Goal: Task Accomplishment & Management: Use online tool/utility

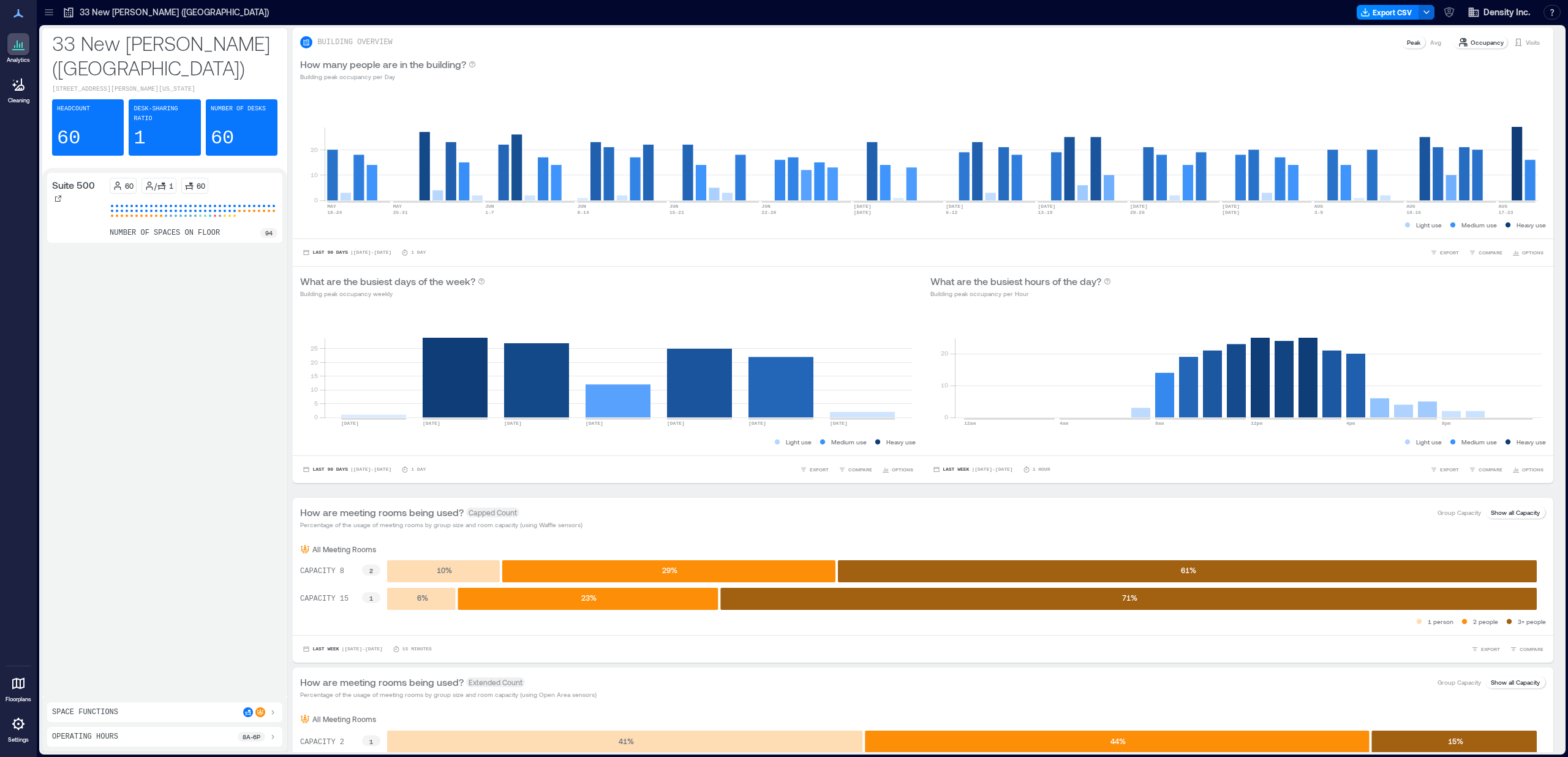
click at [29, 686] on div at bounding box center [18, 682] width 22 height 22
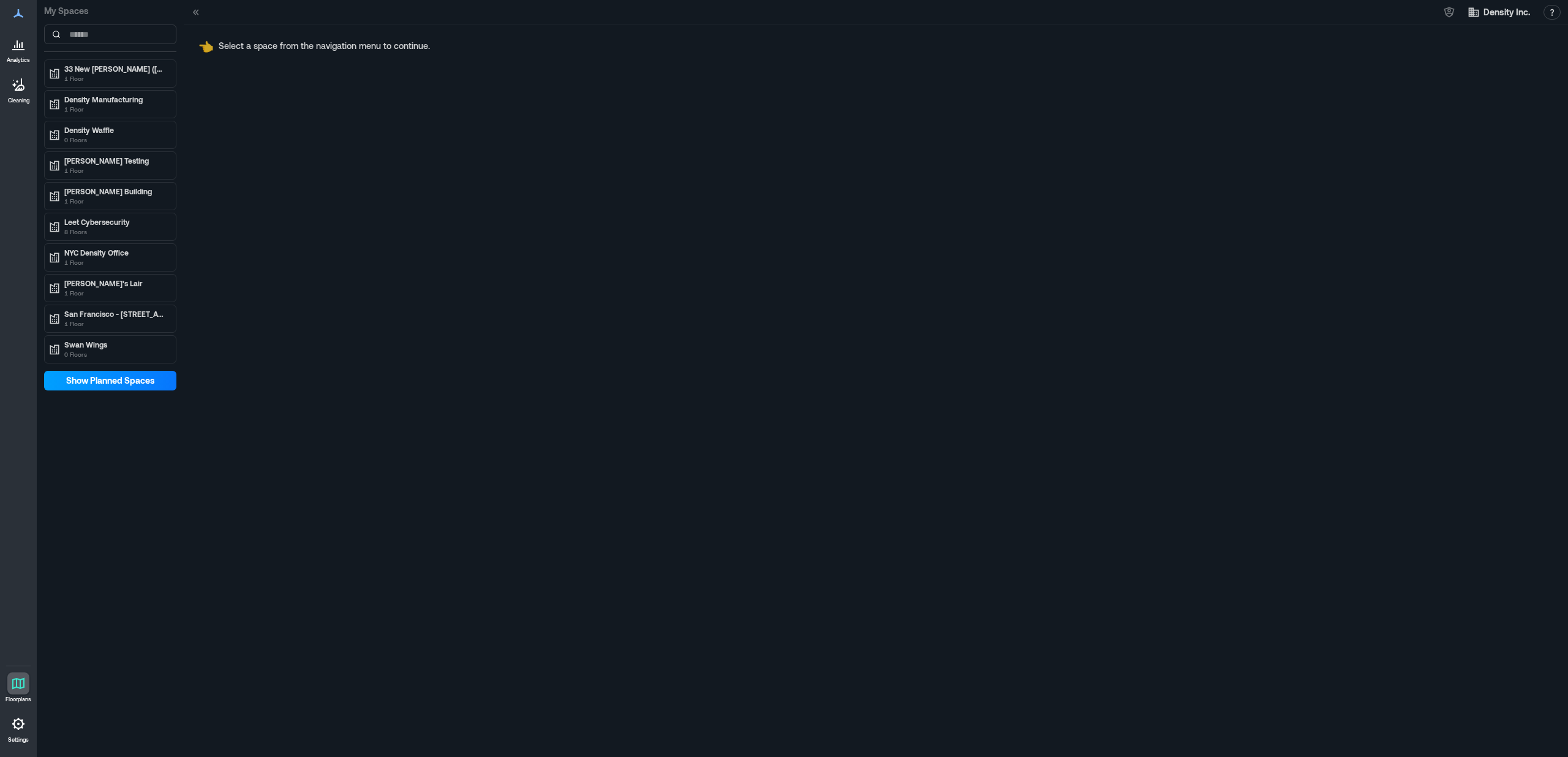
click at [110, 380] on span "Show Planned Spaces" at bounding box center [110, 381] width 89 height 12
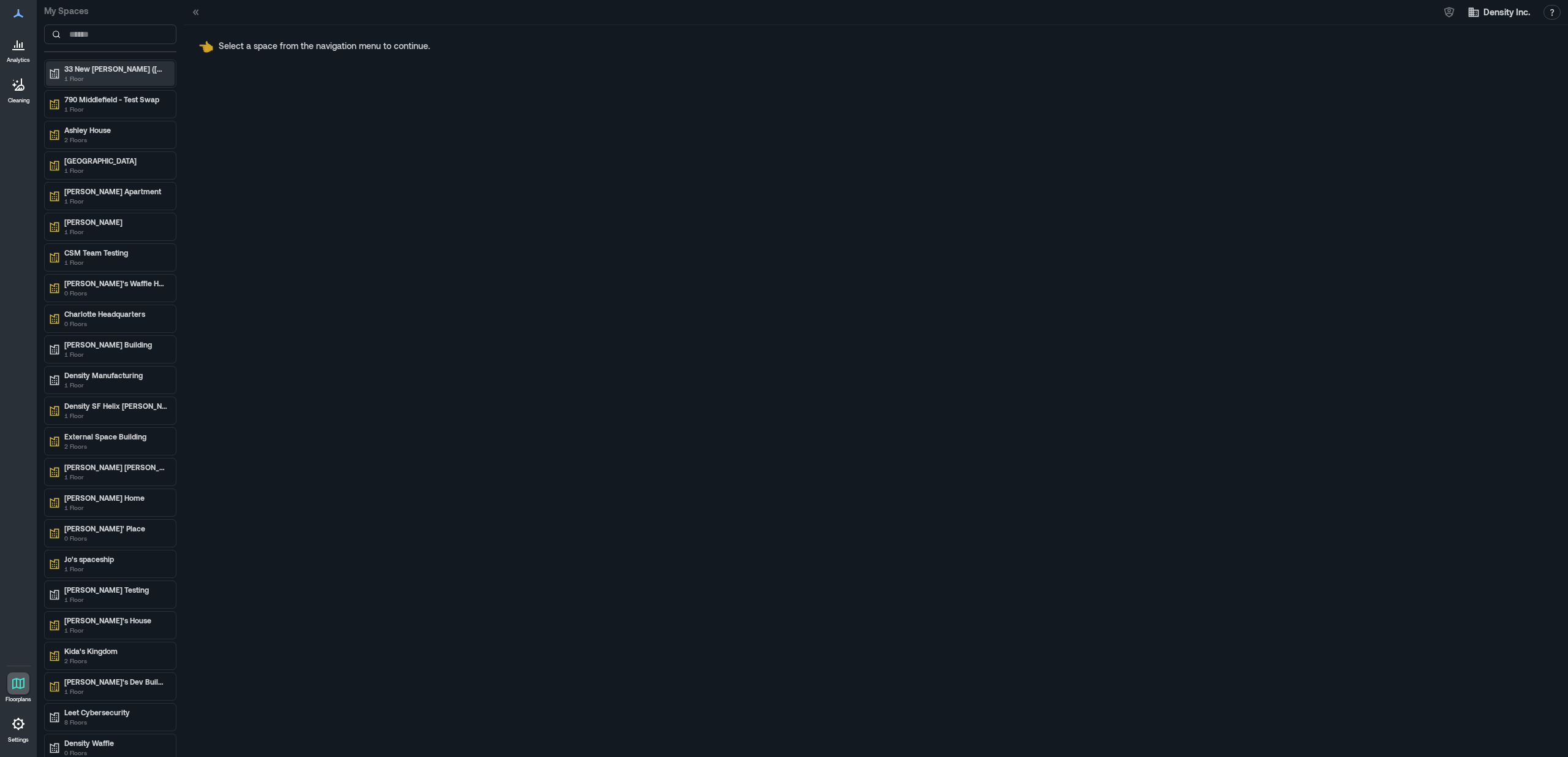
click at [104, 76] on p "1 Floor" at bounding box center [115, 78] width 103 height 10
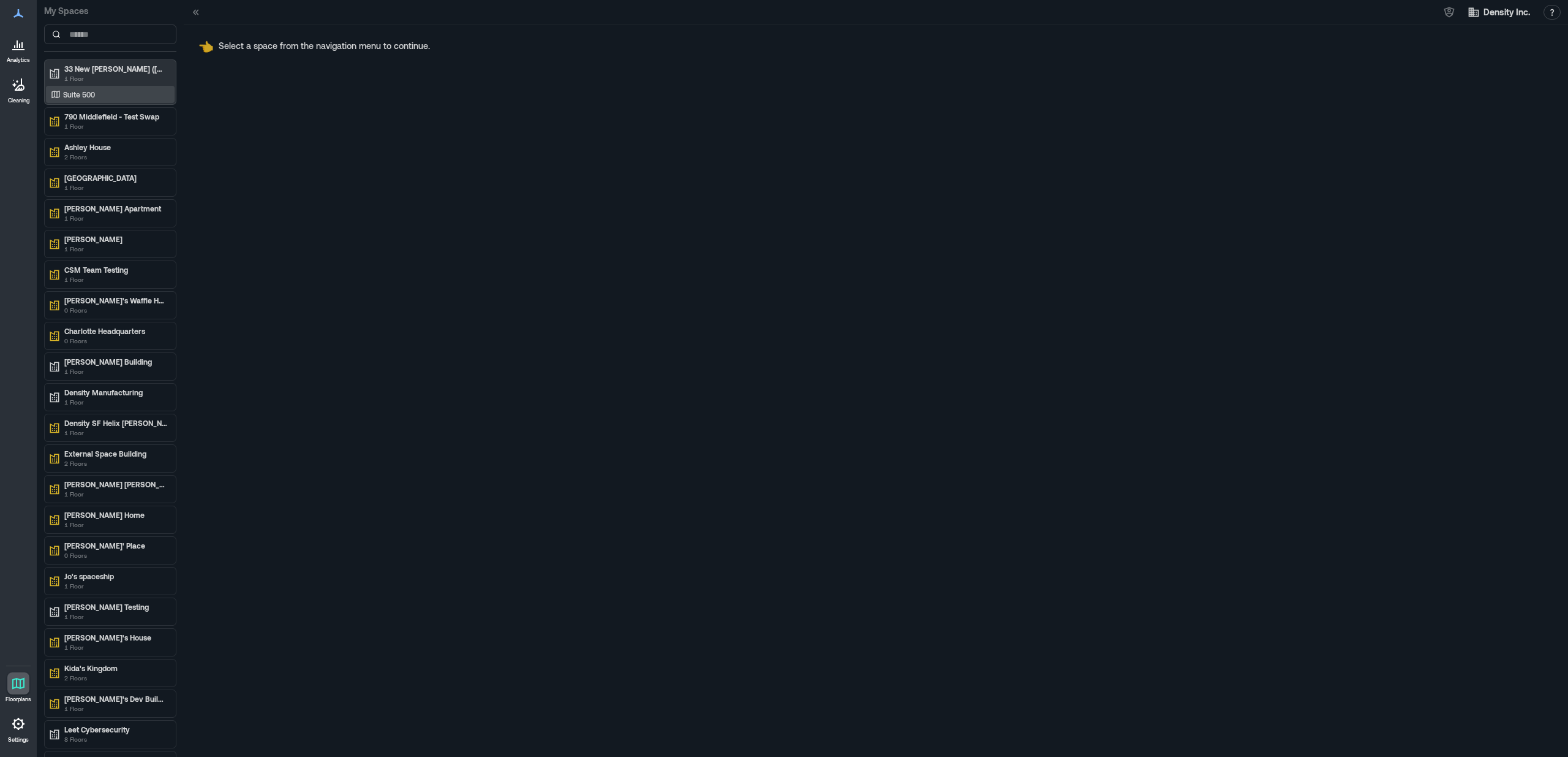
click at [97, 96] on div "Suite 500" at bounding box center [108, 95] width 119 height 12
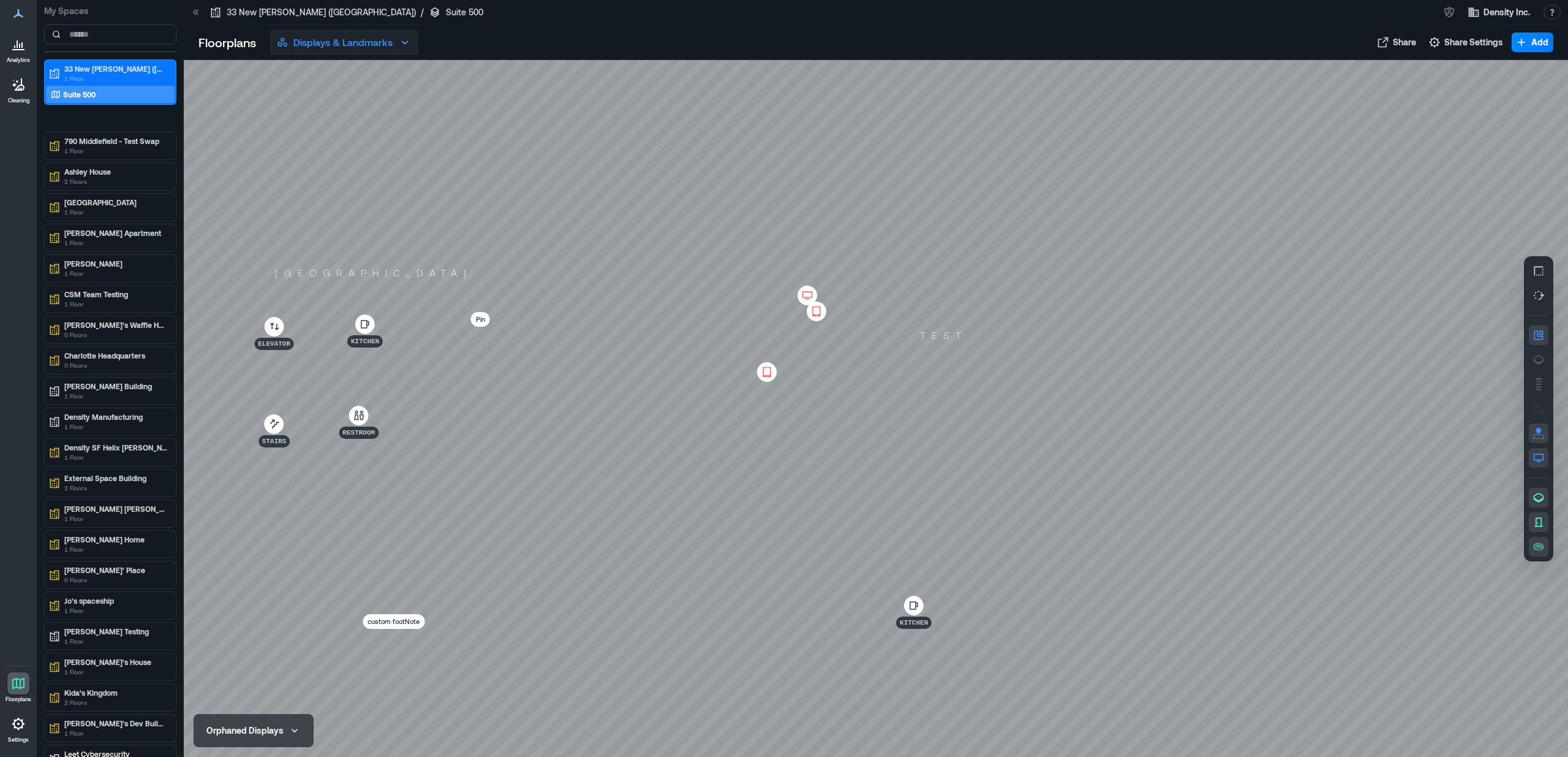
click at [373, 45] on p "Displays & Landmarks" at bounding box center [343, 42] width 99 height 15
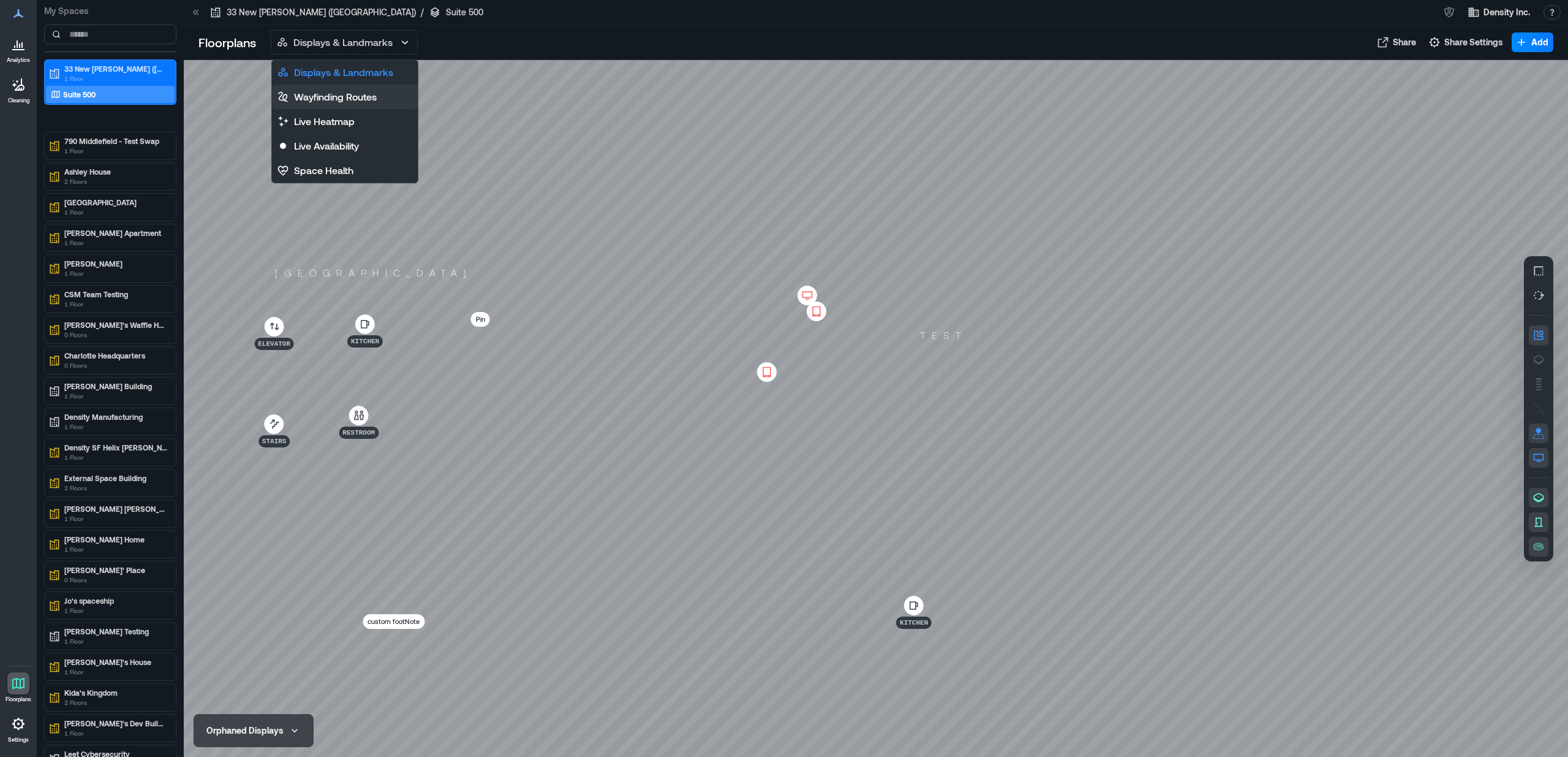
click at [347, 98] on p "Wayfinding Routes" at bounding box center [335, 96] width 82 height 15
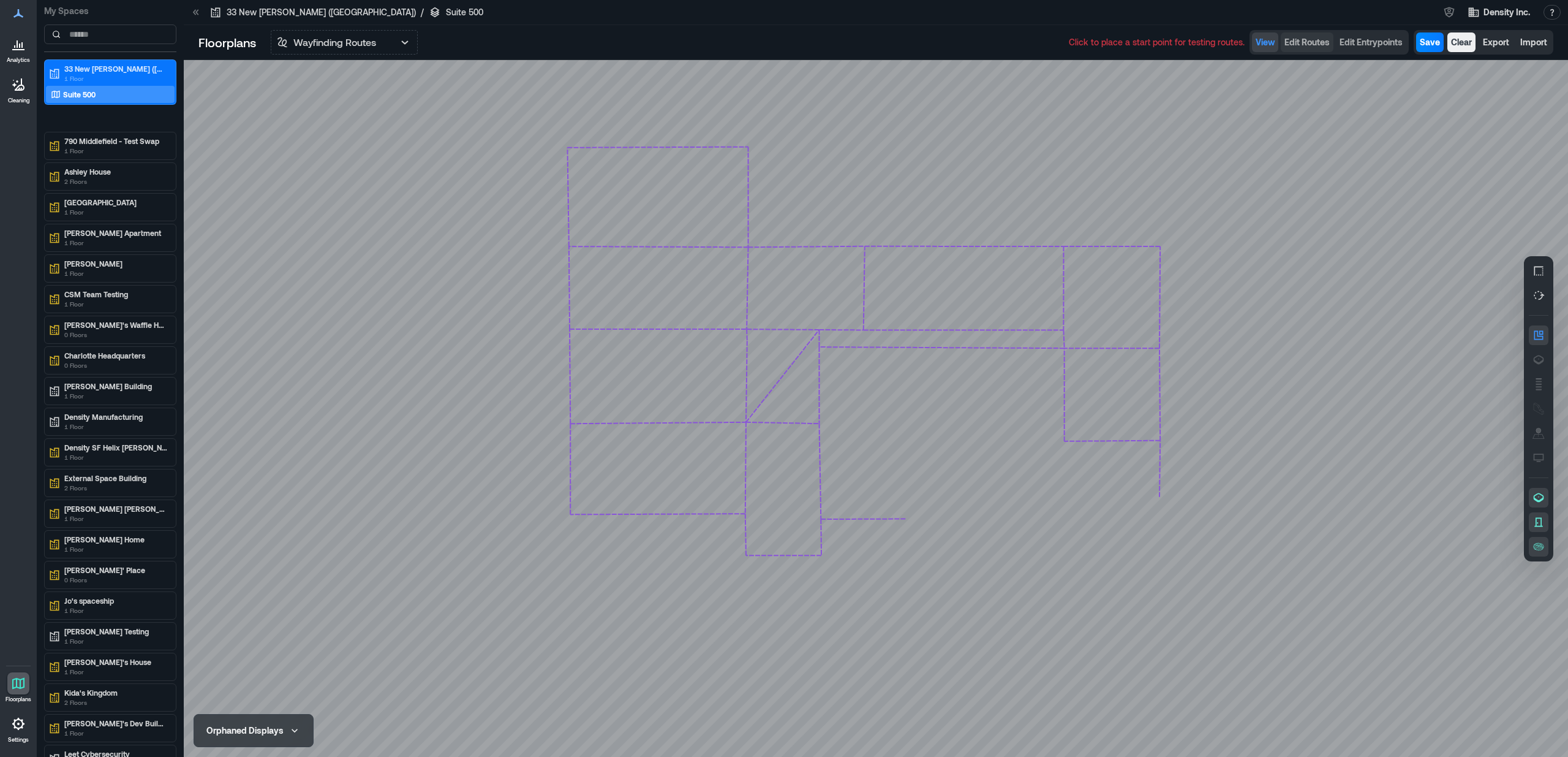
click at [1315, 41] on span "Edit Routes" at bounding box center [1308, 42] width 46 height 12
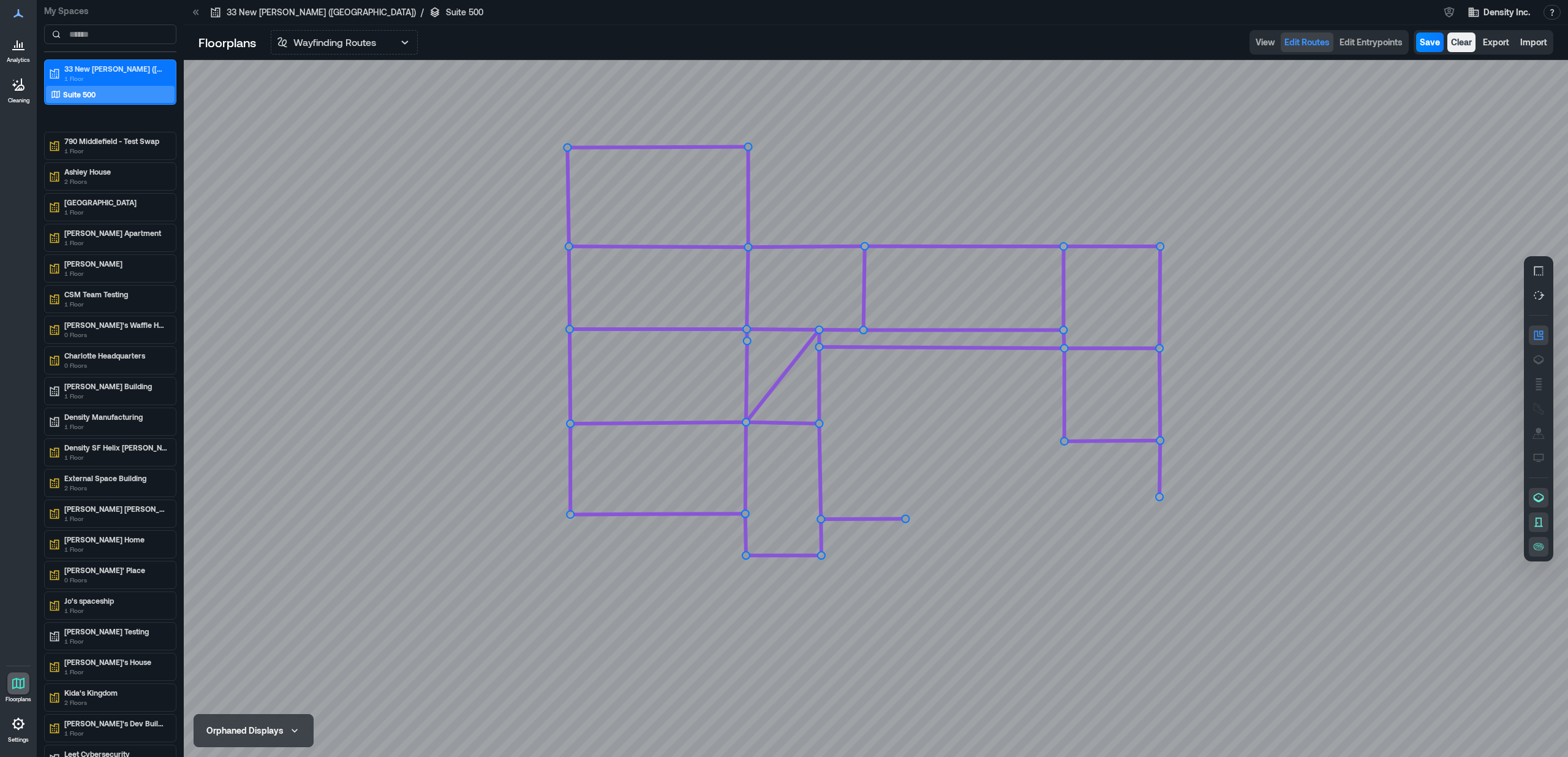
click at [920, 274] on icon at bounding box center [876, 408] width 1385 height 696
drag, startPoint x: 968, startPoint y: 274, endPoint x: 987, endPoint y: 277, distance: 19.2
click at [987, 277] on icon at bounding box center [876, 408] width 1385 height 696
drag, startPoint x: 1011, startPoint y: 278, endPoint x: 954, endPoint y: 306, distance: 63.5
click at [954, 306] on icon at bounding box center [876, 408] width 1385 height 696
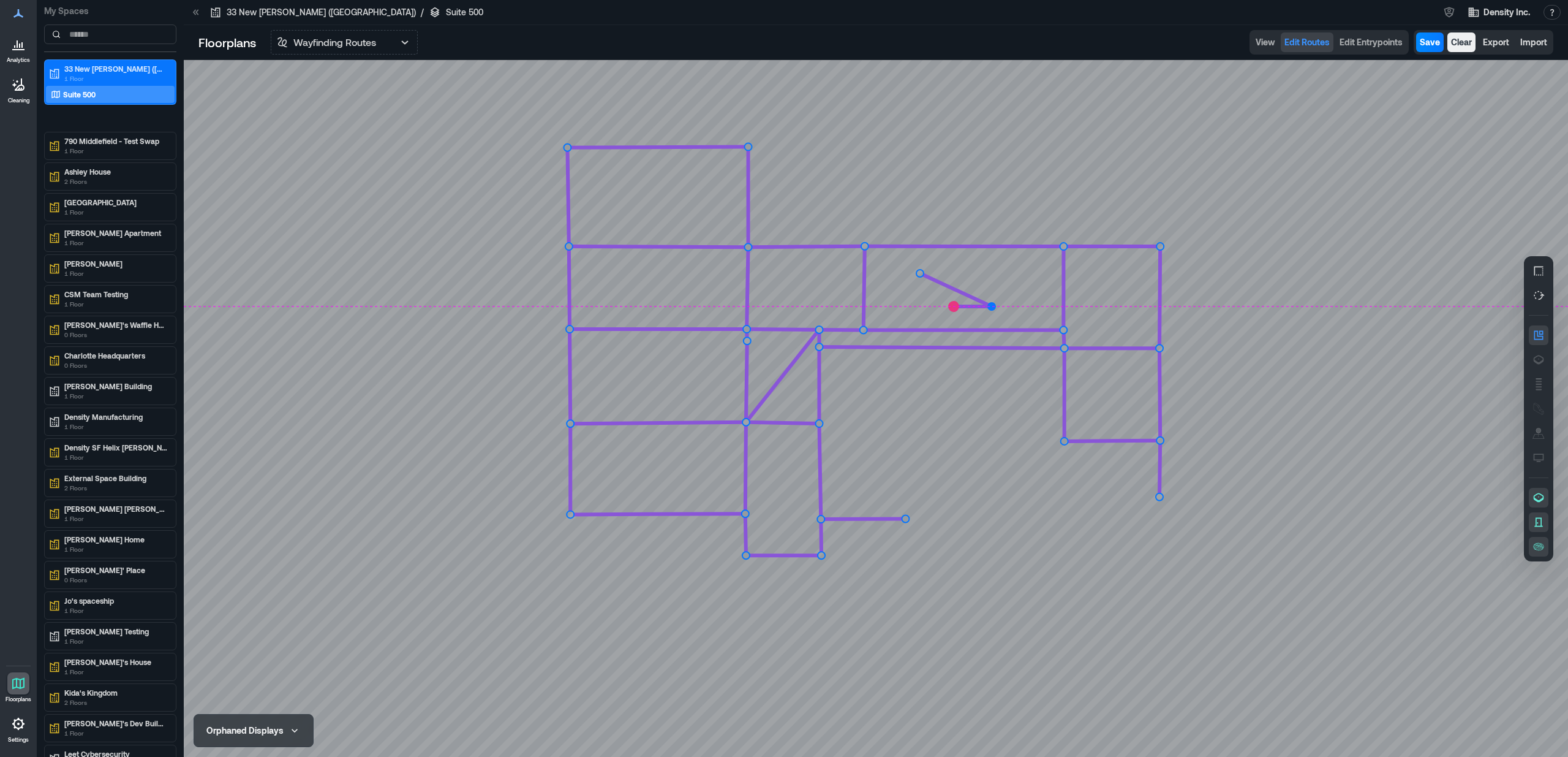
drag, startPoint x: 987, startPoint y: 277, endPoint x: 992, endPoint y: 308, distance: 31.4
click at [992, 308] on circle at bounding box center [992, 306] width 7 height 7
click at [1365, 46] on span "Edit Entrypoints" at bounding box center [1372, 42] width 63 height 12
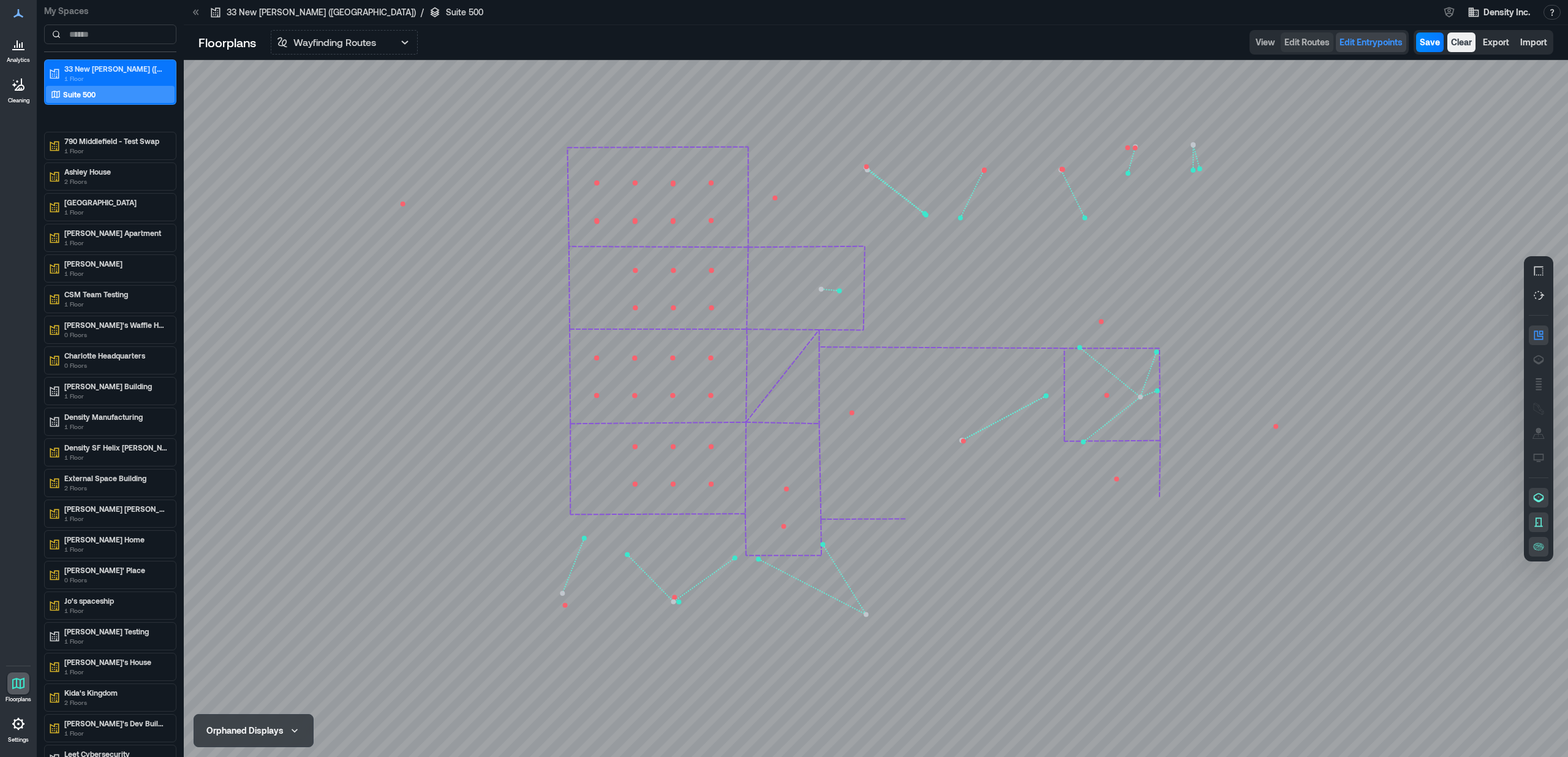
click at [1300, 42] on span "Edit Routes" at bounding box center [1308, 42] width 46 height 12
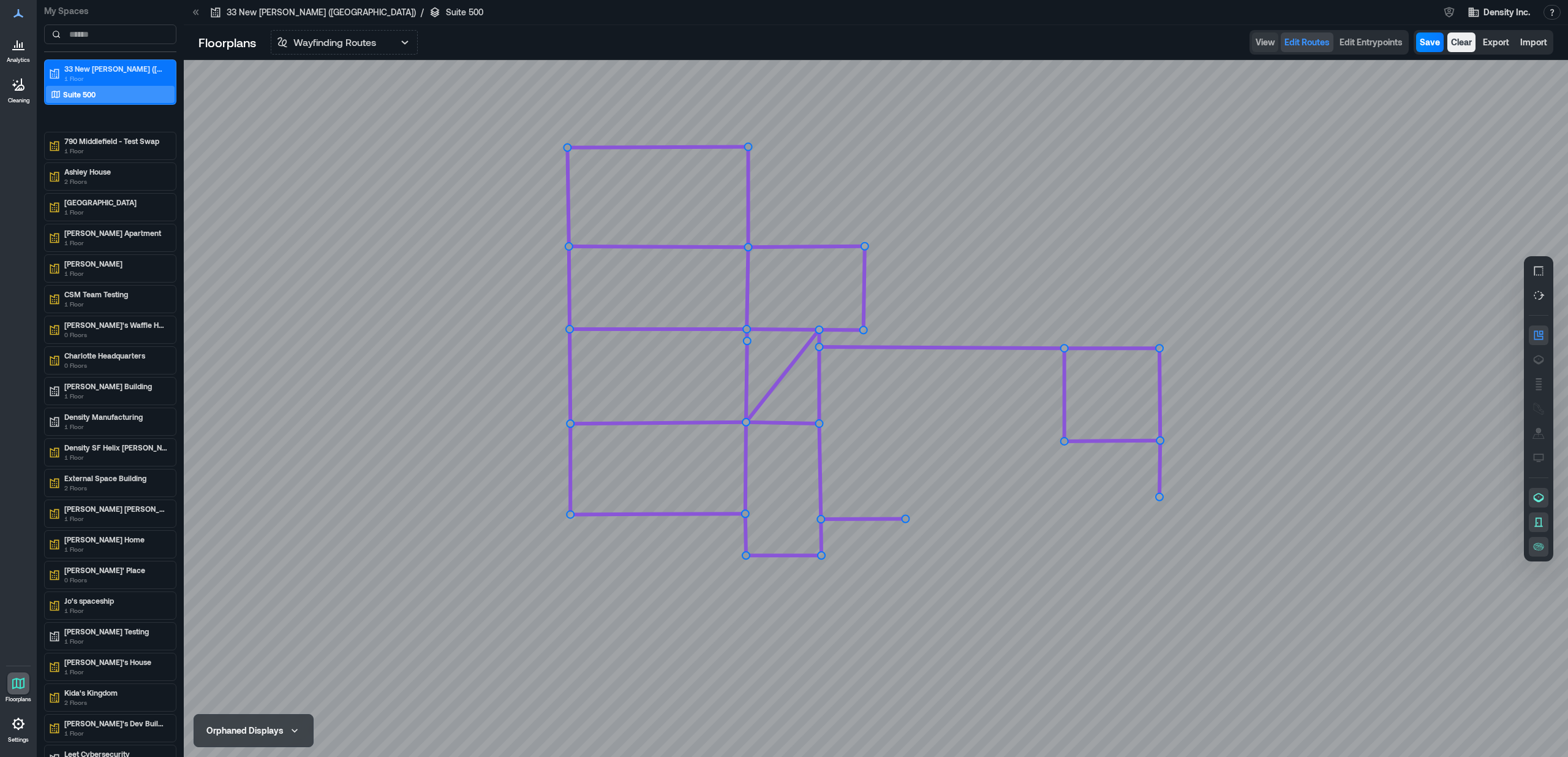
click at [1273, 42] on span "View" at bounding box center [1265, 42] width 19 height 12
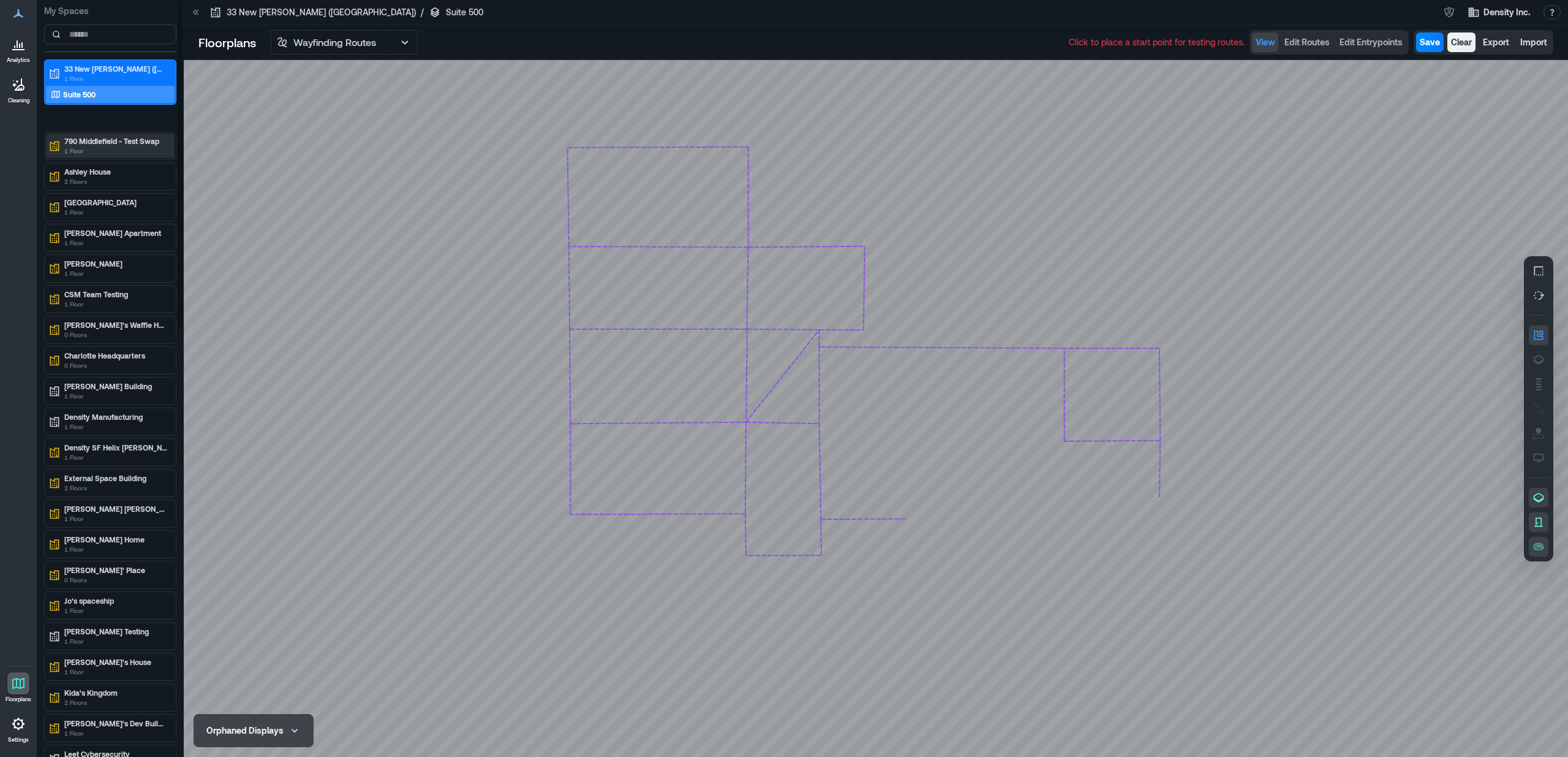
drag, startPoint x: 98, startPoint y: 126, endPoint x: 96, endPoint y: 133, distance: 7.3
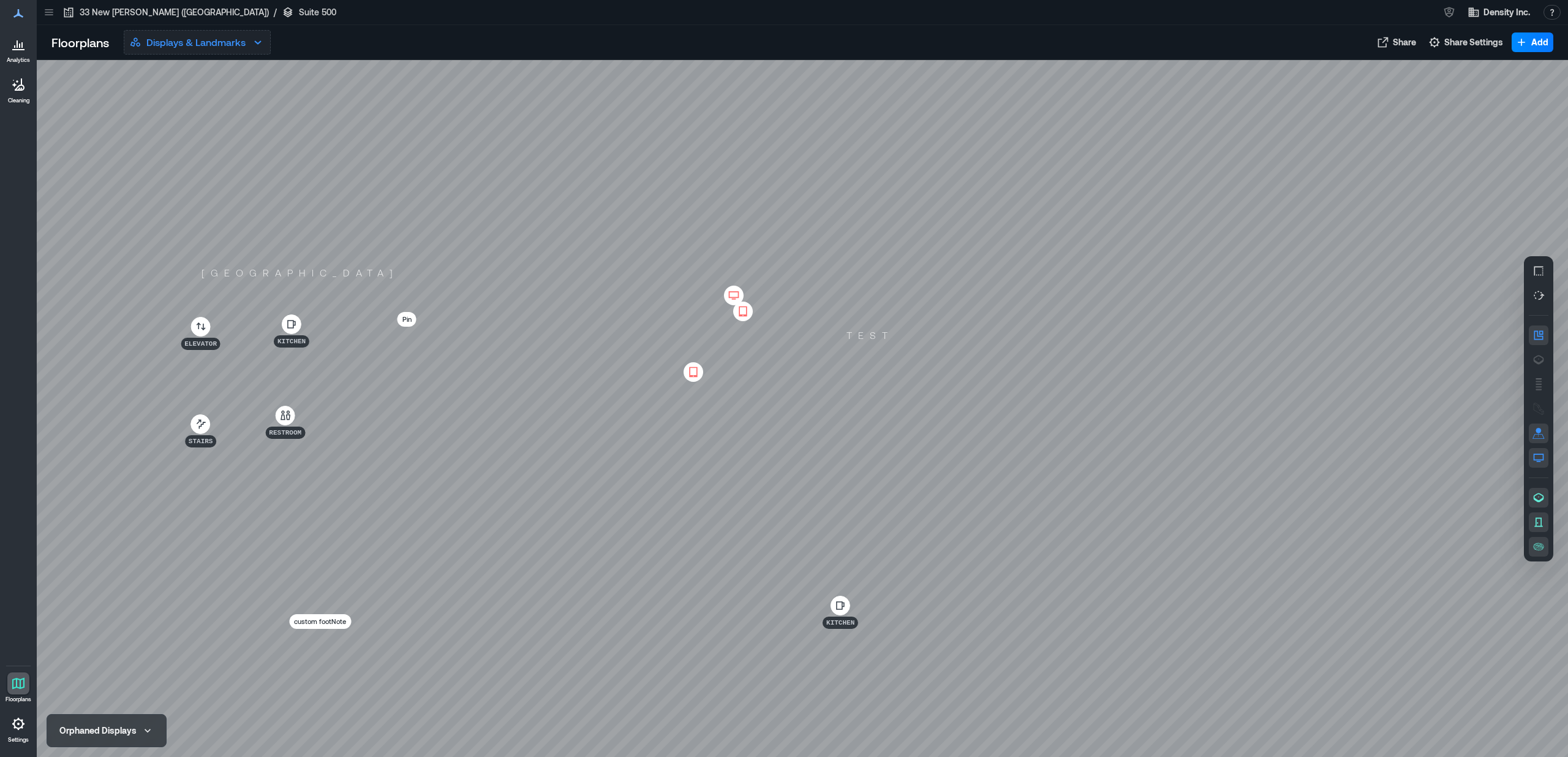
click at [206, 39] on p "Displays & Landmarks" at bounding box center [196, 42] width 99 height 15
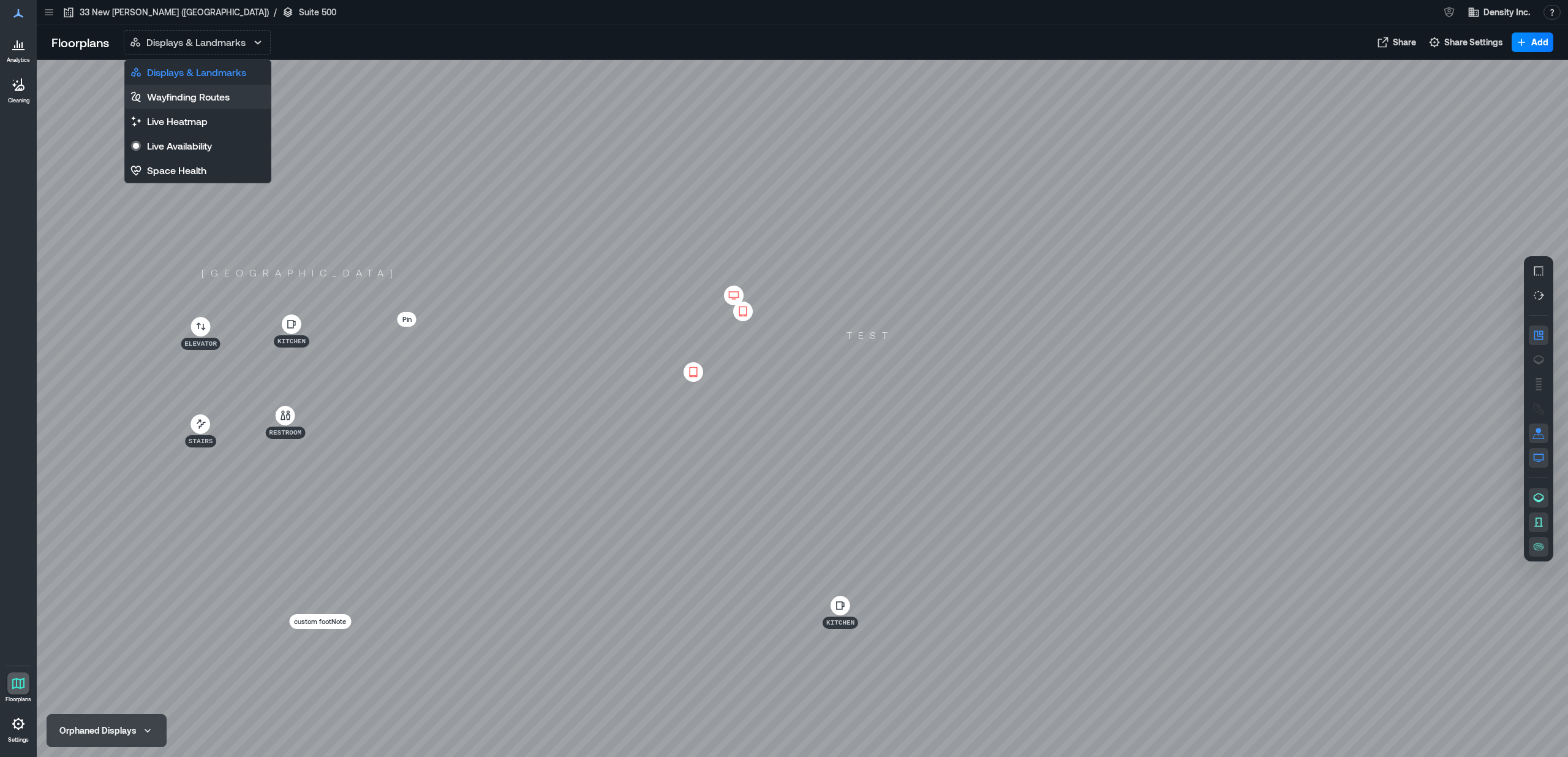
click at [178, 95] on p "Wayfinding Routes" at bounding box center [189, 96] width 82 height 15
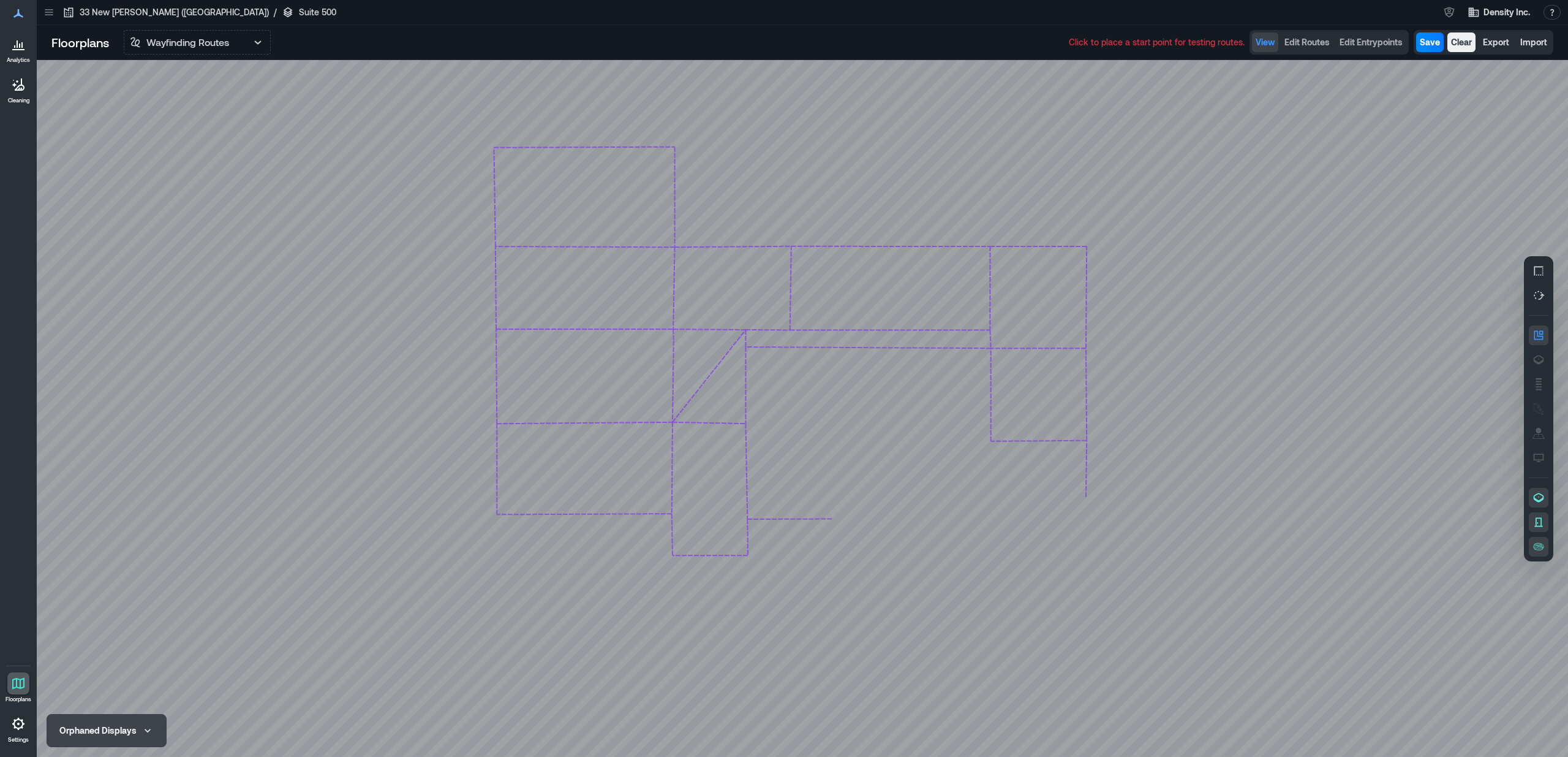
click at [981, 265] on div at bounding box center [802, 408] width 1531 height 696
click at [1321, 48] on button "Edit Routes" at bounding box center [1308, 42] width 53 height 19
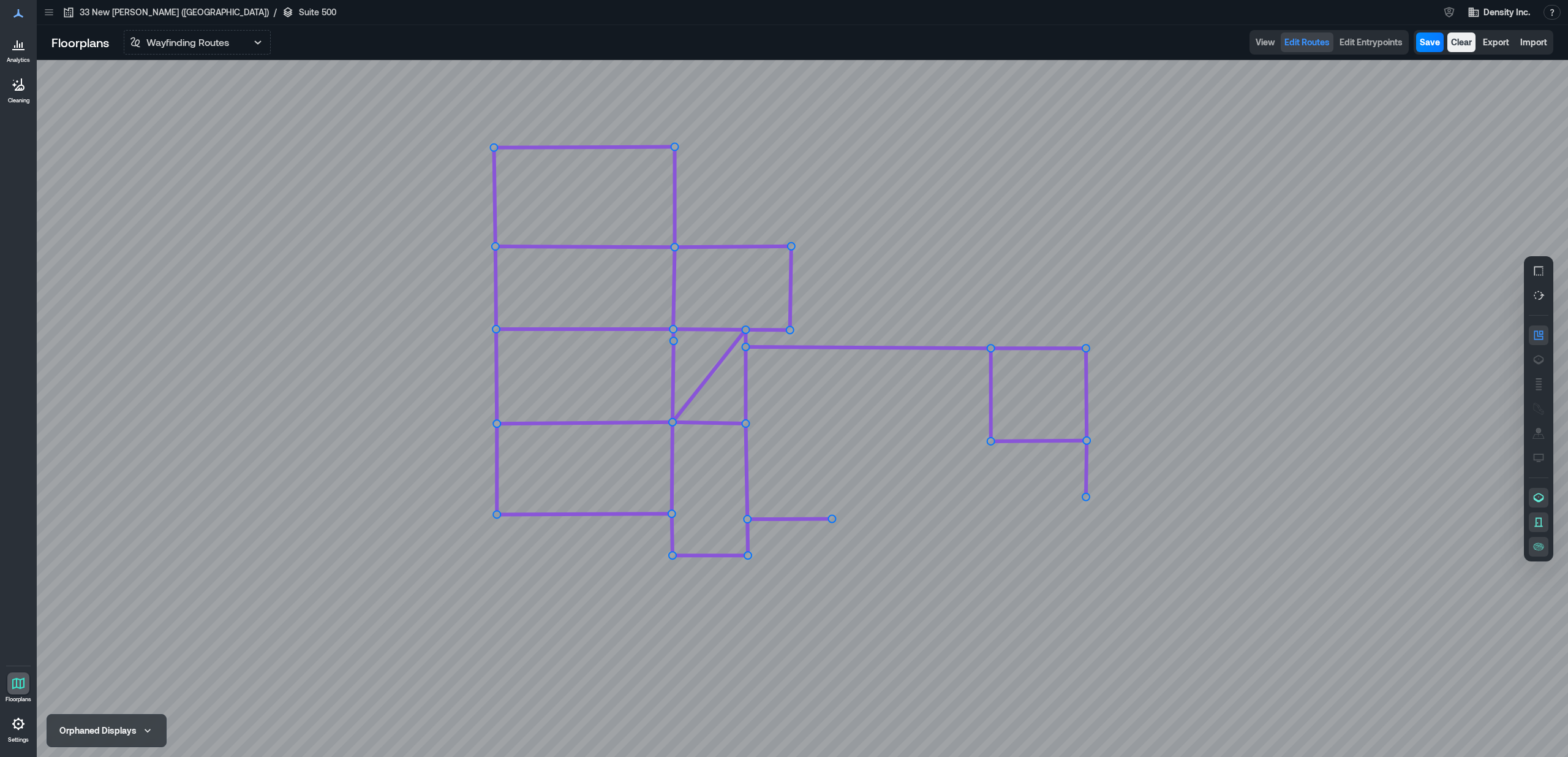
click at [991, 246] on icon at bounding box center [802, 408] width 1531 height 696
click at [990, 249] on circle at bounding box center [991, 246] width 10 height 10
click at [789, 247] on circle at bounding box center [791, 246] width 7 height 7
click at [991, 351] on circle at bounding box center [991, 348] width 7 height 7
click at [991, 247] on circle at bounding box center [991, 246] width 7 height 7
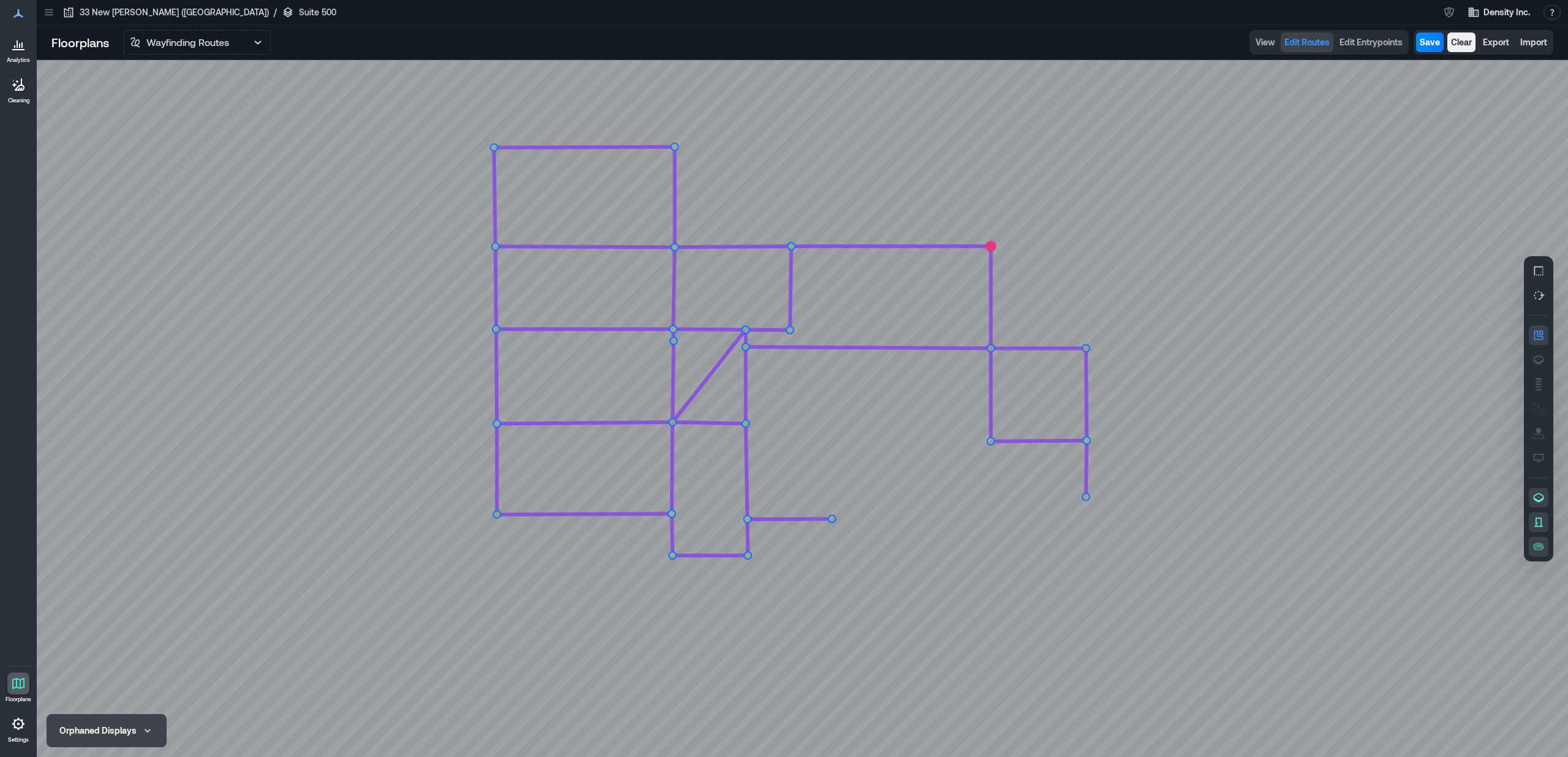
click at [1087, 250] on icon at bounding box center [802, 408] width 1531 height 696
click at [1084, 247] on circle at bounding box center [1087, 246] width 10 height 10
click at [1087, 349] on circle at bounding box center [1086, 348] width 7 height 7
click at [1109, 241] on icon at bounding box center [802, 408] width 1531 height 696
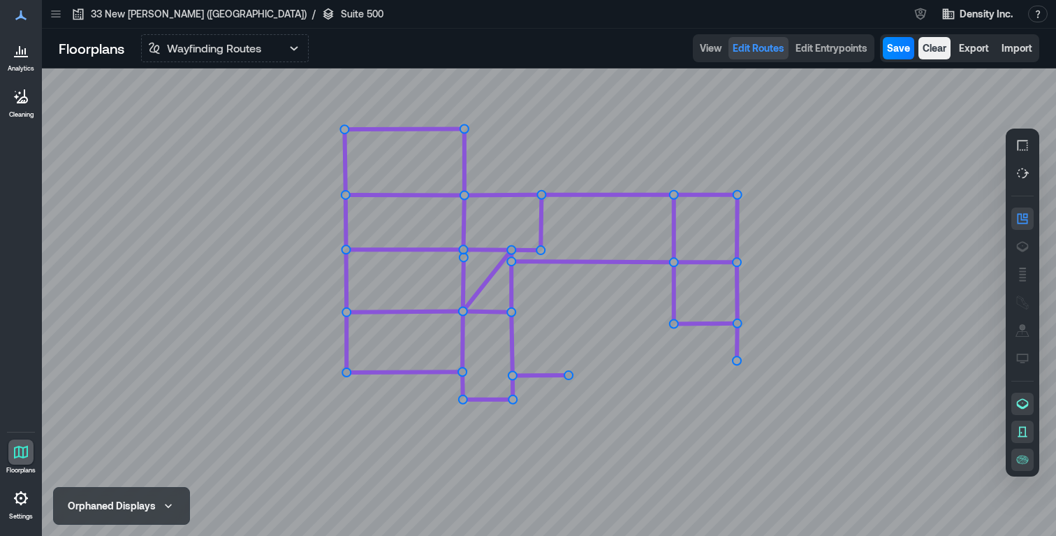
drag, startPoint x: 341, startPoint y: 77, endPoint x: 77, endPoint y: 0, distance: 275.0
click at [340, 76] on icon at bounding box center [549, 301] width 1014 height 467
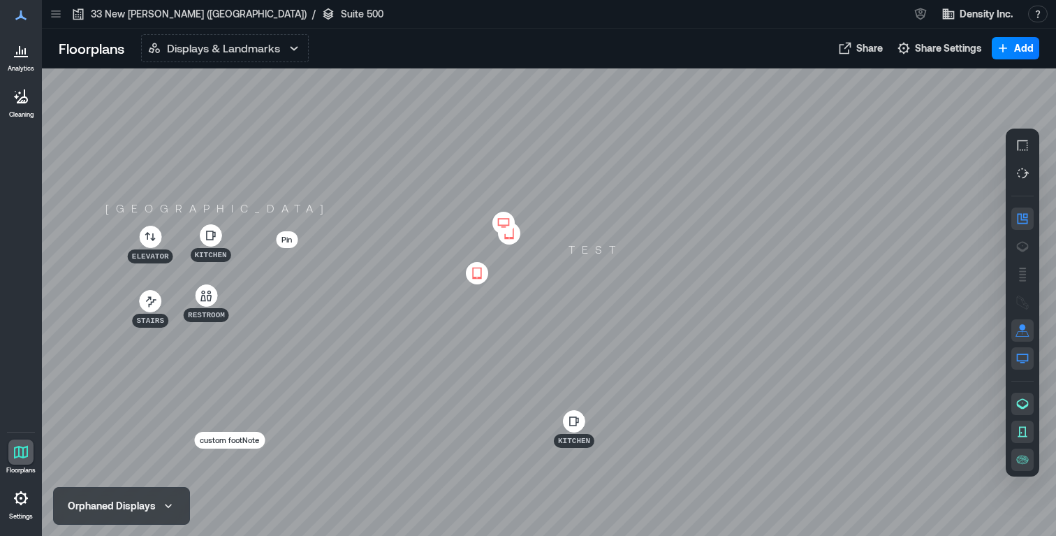
click at [499, 214] on div at bounding box center [503, 223] width 22 height 22
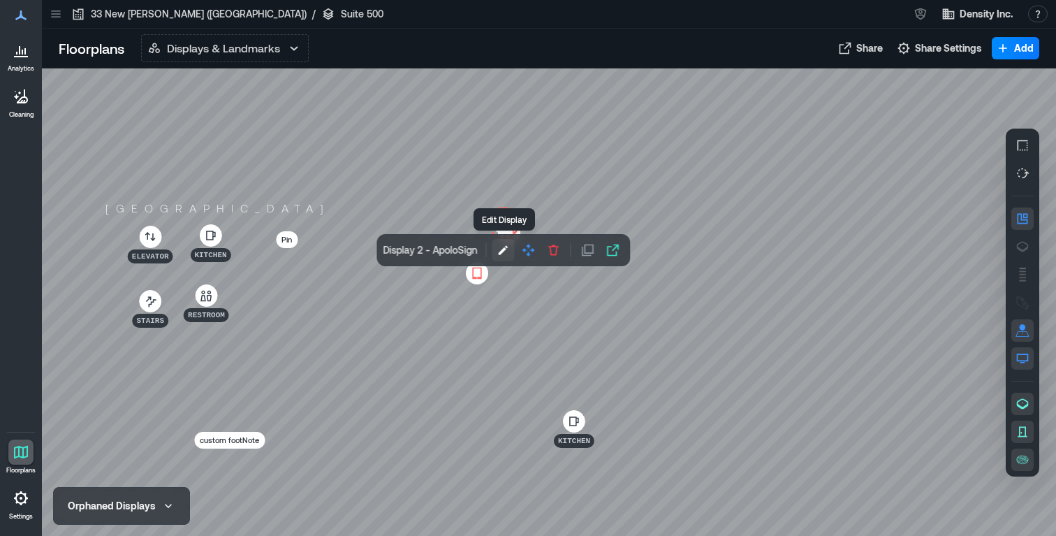
click at [506, 251] on icon "button" at bounding box center [504, 250] width 14 height 14
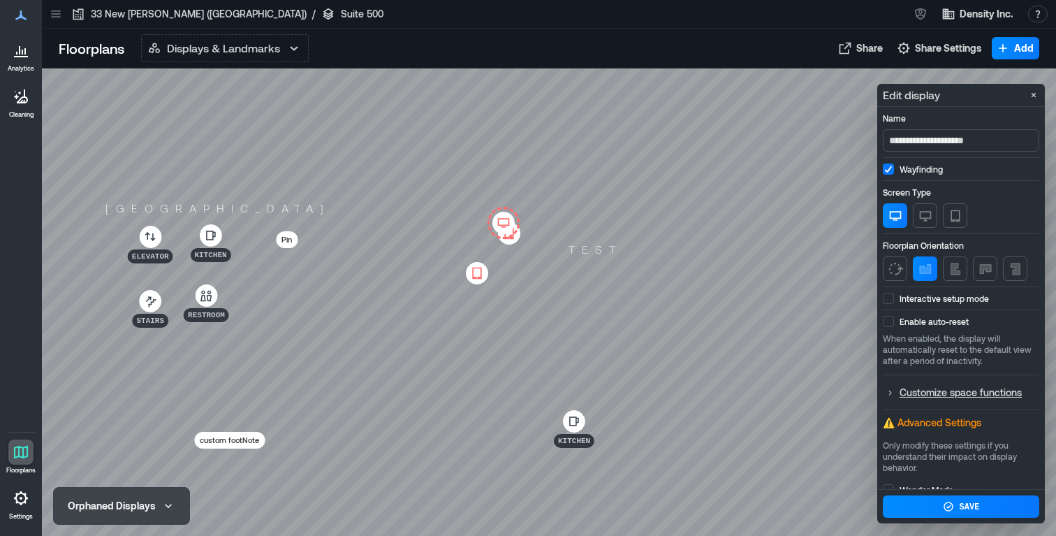
click at [795, 226] on div at bounding box center [549, 301] width 1014 height 467
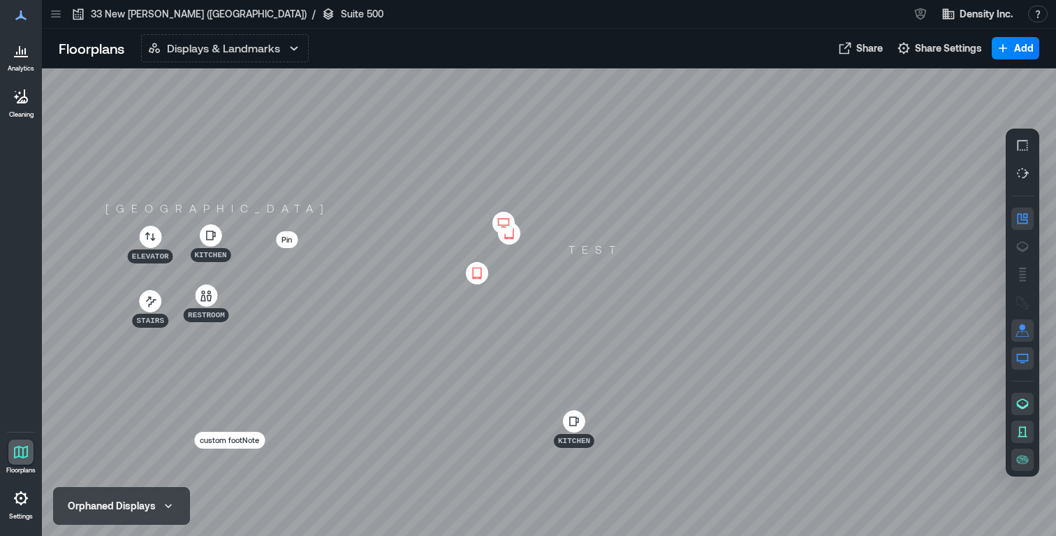
click at [498, 217] on icon at bounding box center [503, 223] width 17 height 14
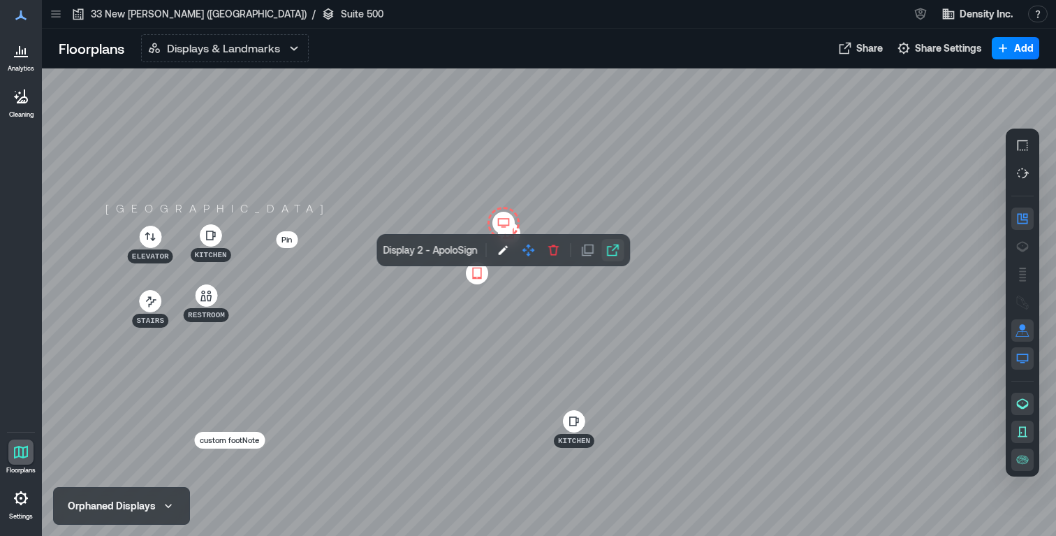
click at [611, 249] on icon "button" at bounding box center [613, 250] width 14 height 14
click at [483, 277] on icon at bounding box center [477, 273] width 17 height 14
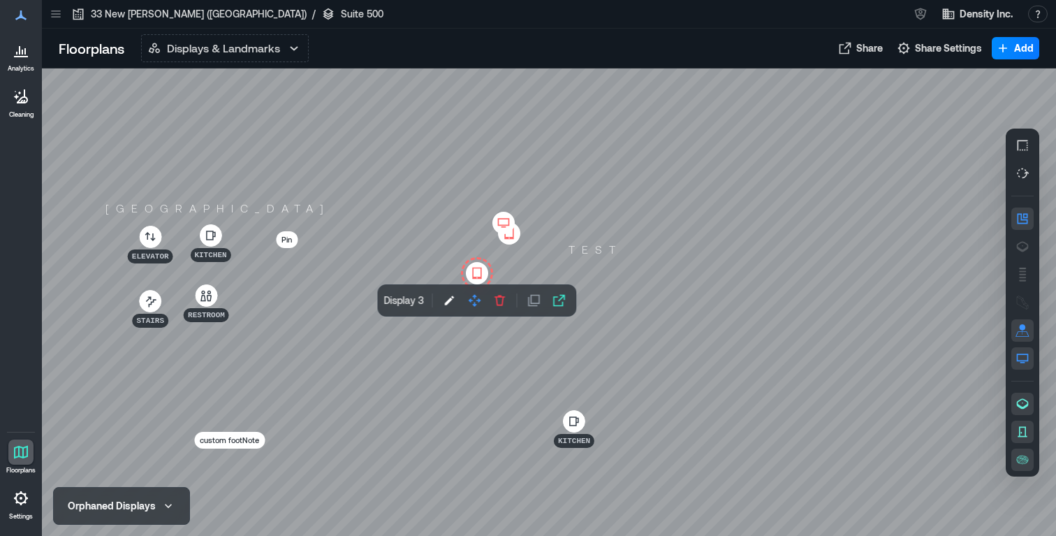
click at [511, 240] on icon at bounding box center [509, 233] width 17 height 14
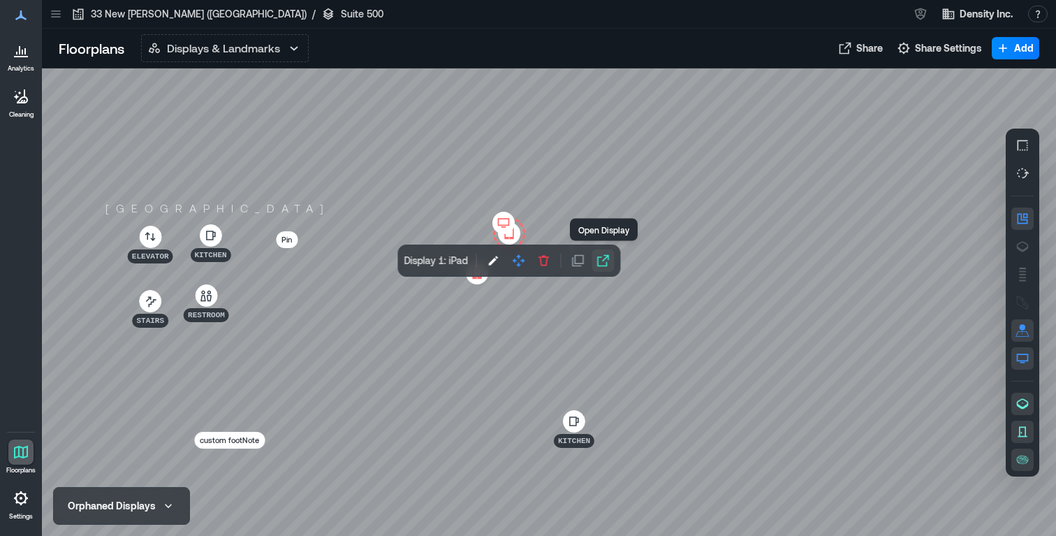
click at [602, 261] on icon "button" at bounding box center [604, 261] width 14 height 14
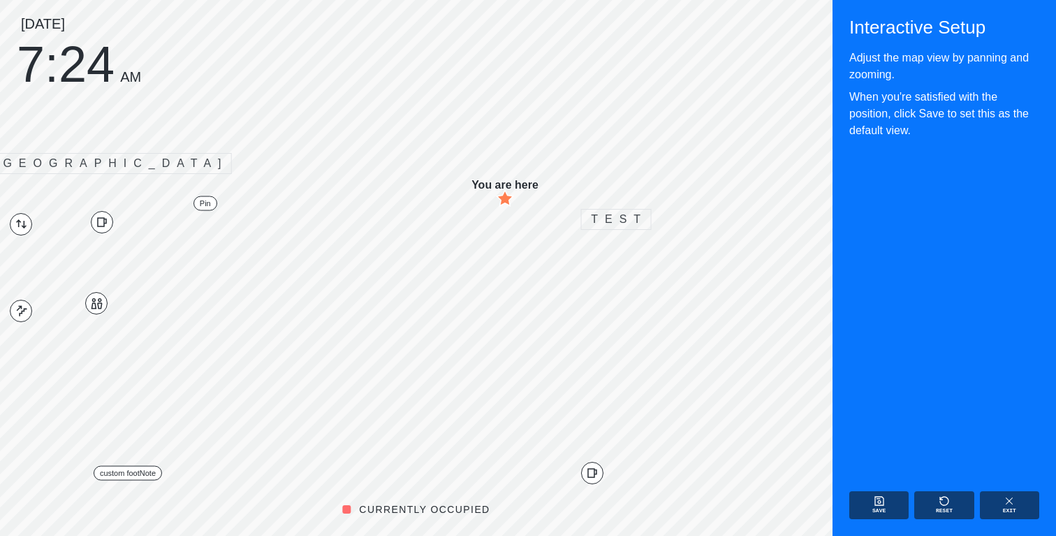
click at [100, 65] on div "[DATE] 7:24 AM" at bounding box center [79, 52] width 124 height 70
click at [1000, 508] on button "Exit" at bounding box center [1009, 505] width 59 height 28
click at [109, 68] on div "[DATE] 7:24 AM" at bounding box center [79, 52] width 124 height 70
